Goal: Task Accomplishment & Management: Manage account settings

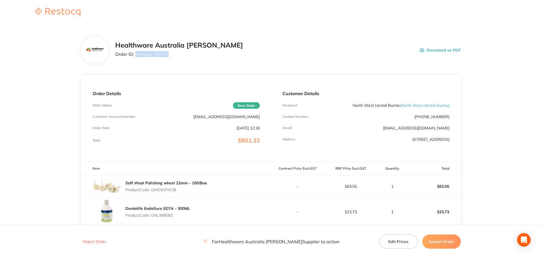
drag, startPoint x: 169, startPoint y: 53, endPoint x: 136, endPoint y: 59, distance: 33.9
click at [136, 59] on div "Healthware Australia [PERSON_NAME] Order ID: Restocq- 95576" at bounding box center [179, 50] width 128 height 18
copy p "Restocq- 95576"
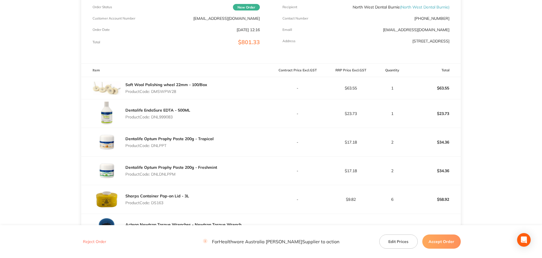
scroll to position [113, 0]
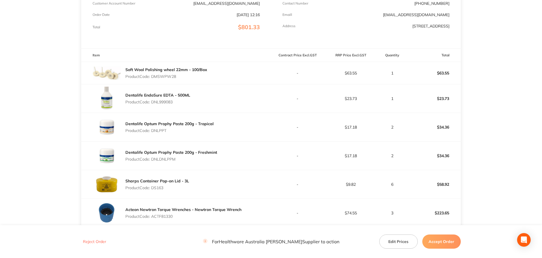
click at [168, 77] on p "Product Code: DMSWPW28" at bounding box center [166, 76] width 82 height 5
copy p "DMSWPW28"
click at [160, 102] on p "Product Code: DNL999083" at bounding box center [157, 102] width 65 height 5
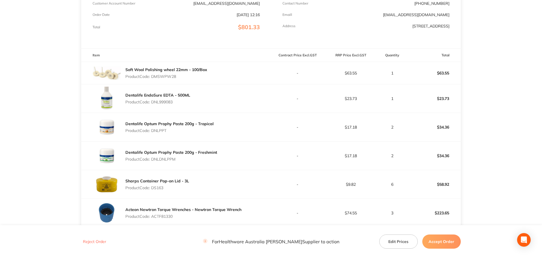
copy p "DNL999083"
click at [158, 130] on p "Product Code: DNLPPT" at bounding box center [169, 130] width 88 height 5
copy p "DNLPPT"
click at [169, 158] on p "Product Code: DNLDNLPPM" at bounding box center [171, 159] width 92 height 5
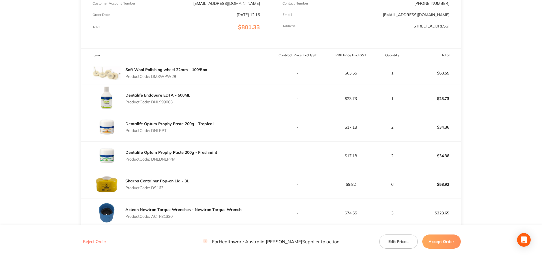
click at [169, 158] on p "Product Code: DNLDNLPPM" at bounding box center [171, 159] width 92 height 5
copy p "DNLDNLPPM"
click at [158, 188] on p "Product Code: DS163" at bounding box center [157, 187] width 64 height 5
copy p "DS163"
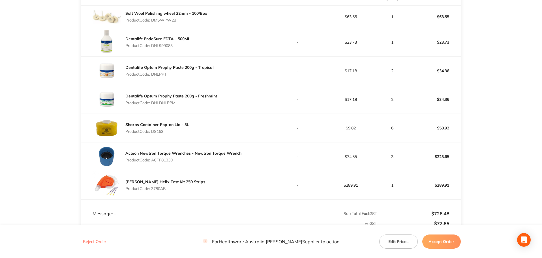
scroll to position [198, 0]
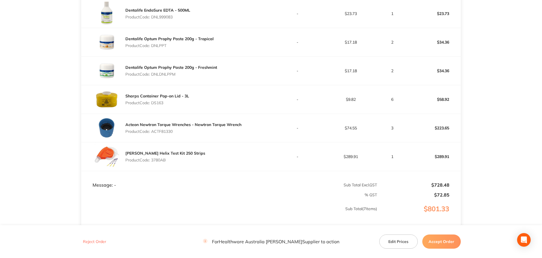
click at [169, 133] on p "Product Code: ACTF81330" at bounding box center [183, 131] width 116 height 5
copy p "ACTF81330"
click at [160, 161] on p "Product Code: 3780AB" at bounding box center [165, 160] width 80 height 5
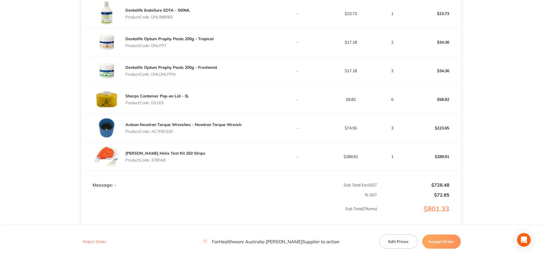
copy p "3780AB"
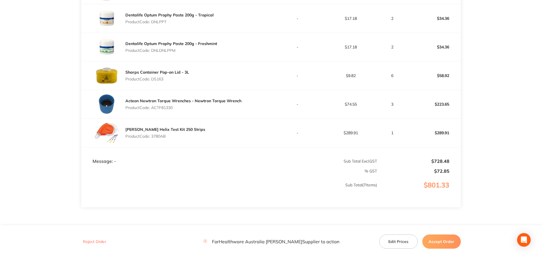
scroll to position [249, 0]
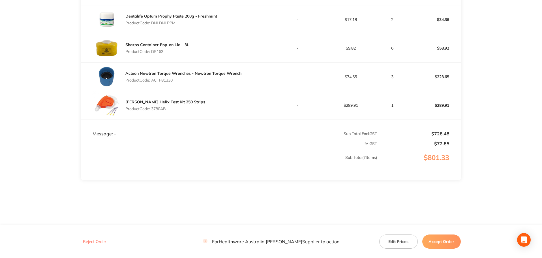
click at [445, 243] on button "Accept Order" at bounding box center [441, 241] width 38 height 14
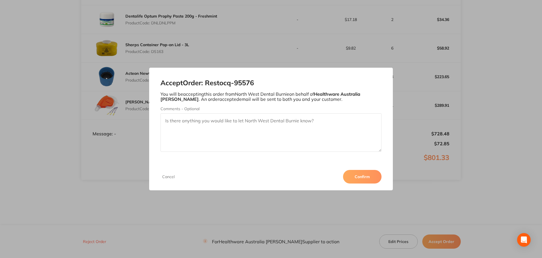
click at [361, 176] on button "Confirm" at bounding box center [362, 177] width 38 height 14
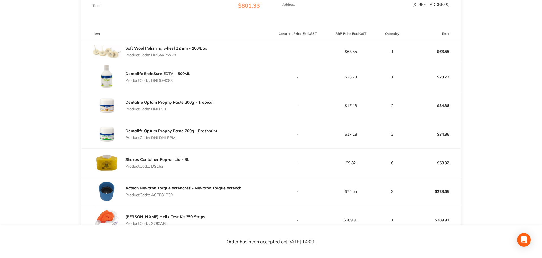
scroll to position [249, 0]
